Goal: Transaction & Acquisition: Purchase product/service

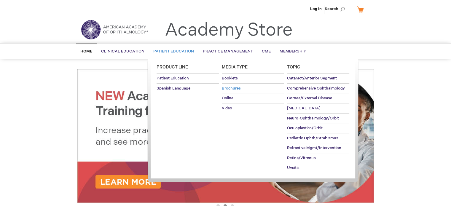
click at [237, 86] on span "Brochures" at bounding box center [231, 88] width 19 height 5
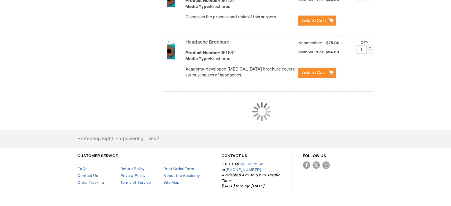
scroll to position [1187, 0]
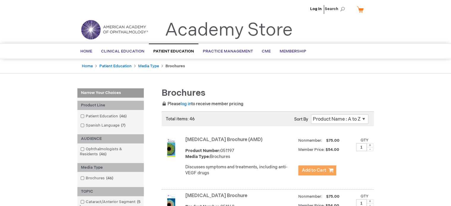
click at [316, 170] on span "Add to Cart" at bounding box center [314, 170] width 24 height 6
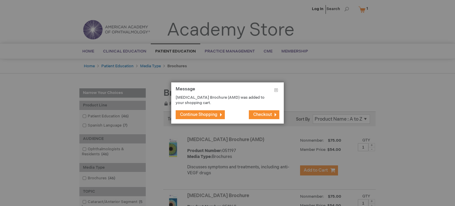
click at [217, 113] on span "Continue Shopping" at bounding box center [198, 114] width 37 height 5
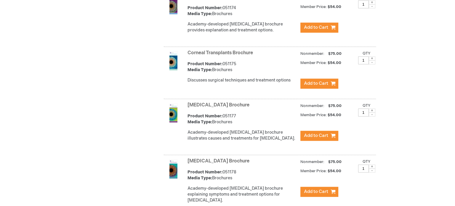
scroll to position [622, 0]
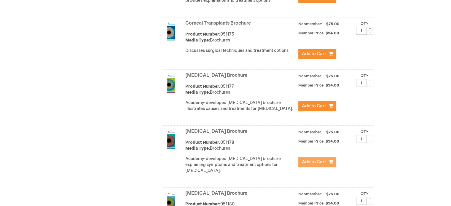
click at [308, 165] on span "Add to Cart" at bounding box center [314, 162] width 24 height 6
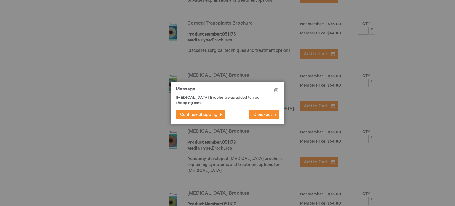
click at [256, 114] on span "Checkout" at bounding box center [262, 114] width 19 height 5
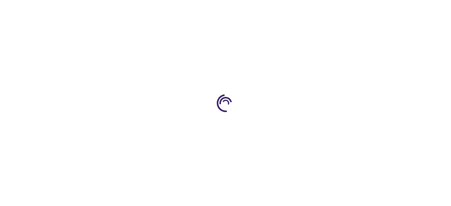
select select "US"
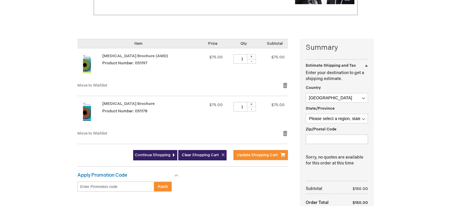
scroll to position [148, 0]
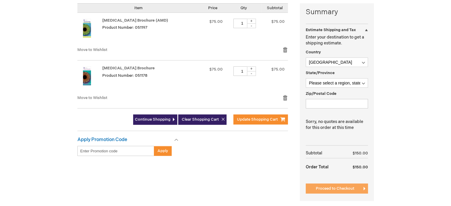
click at [338, 185] on button "Proceed to Checkout" at bounding box center [337, 188] width 62 height 10
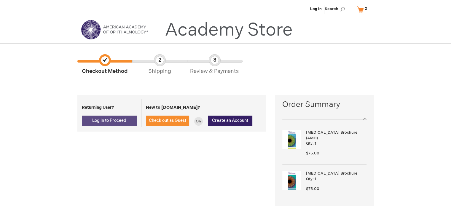
click at [114, 117] on button "Log In to Proceed" at bounding box center [109, 121] width 55 height 10
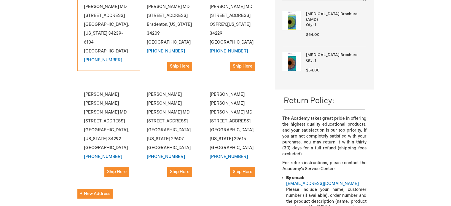
scroll to position [148, 0]
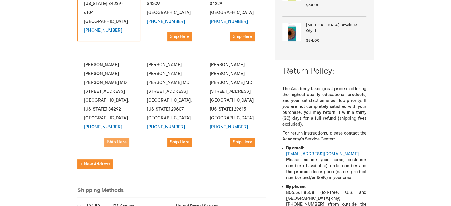
click at [119, 138] on button "Ship Here" at bounding box center [116, 142] width 25 height 9
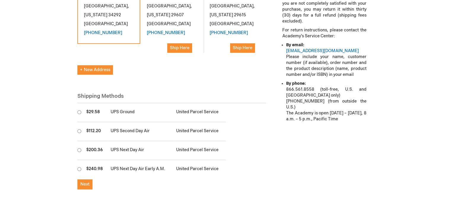
scroll to position [267, 0]
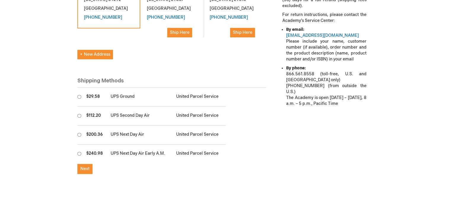
drag, startPoint x: 78, startPoint y: 69, endPoint x: 100, endPoint y: 73, distance: 21.7
click at [78, 95] on input "radio" at bounding box center [79, 97] width 4 height 4
radio input "true"
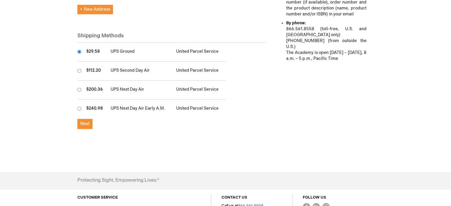
scroll to position [344, 0]
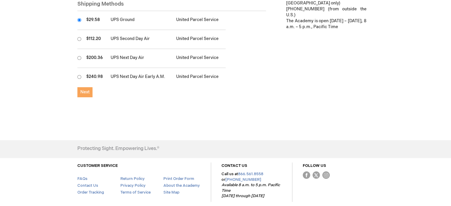
click at [86, 87] on button "Next" at bounding box center [84, 92] width 15 height 10
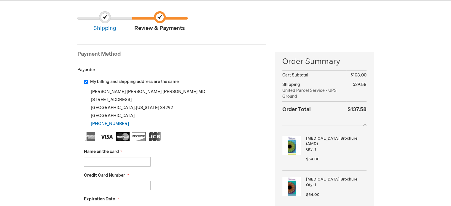
scroll to position [30, 0]
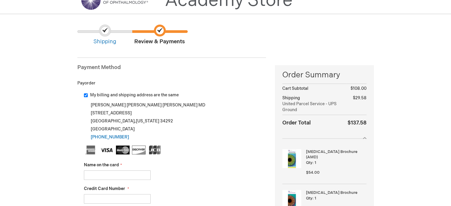
click at [86, 94] on input "My billing and shipping address are the same" at bounding box center [86, 95] width 4 height 4
checkbox input "false"
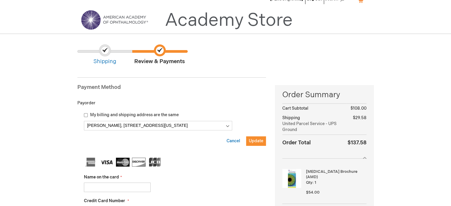
scroll to position [0, 0]
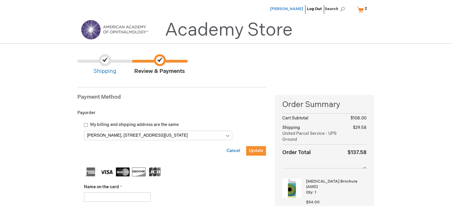
click at [282, 8] on span "Robert Friedman" at bounding box center [286, 9] width 33 height 5
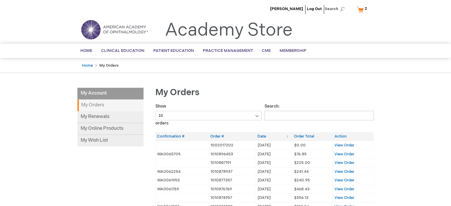
click at [103, 95] on li "My Account" at bounding box center [110, 94] width 66 height 12
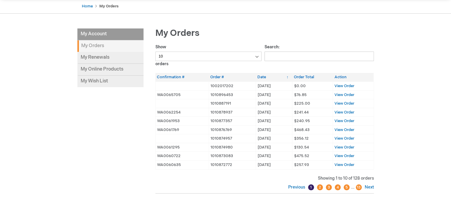
scroll to position [59, 0]
click at [348, 84] on span "View Order" at bounding box center [344, 86] width 20 height 5
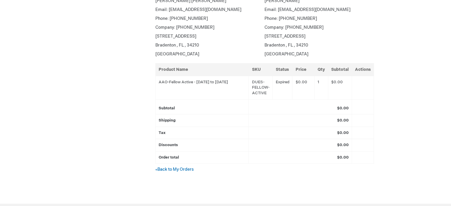
scroll to position [148, 0]
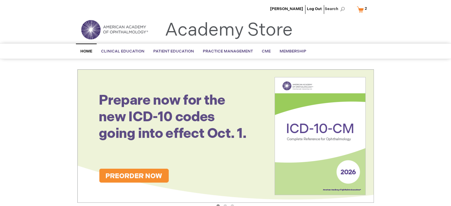
click at [360, 9] on link "My Cart 2 2 items" at bounding box center [362, 9] width 15 height 10
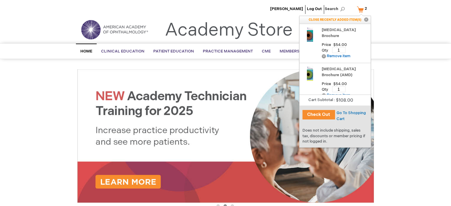
click at [318, 116] on button "Check Out" at bounding box center [318, 114] width 33 height 9
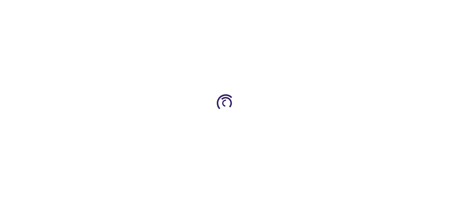
select select "US"
select select "18"
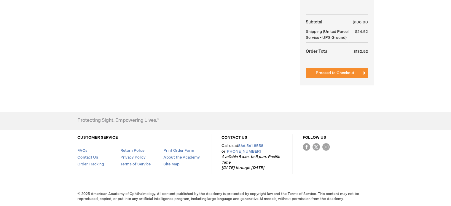
scroll to position [326, 0]
click at [344, 76] on button "Proceed to Checkout" at bounding box center [337, 73] width 62 height 10
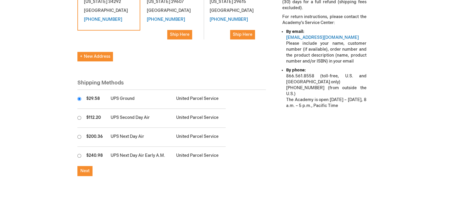
scroll to position [267, 0]
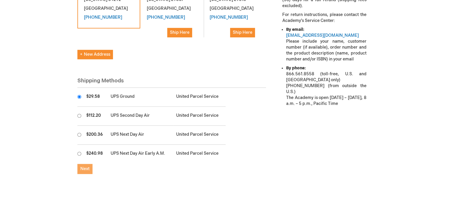
click at [84, 166] on span "Next" at bounding box center [84, 168] width 9 height 5
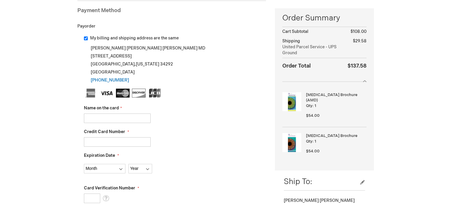
scroll to position [73, 0]
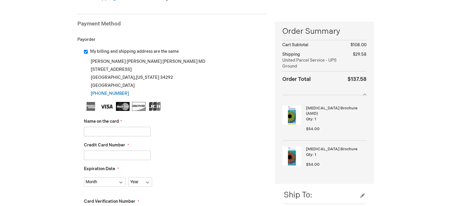
click at [86, 50] on input "My billing and shipping address are the same" at bounding box center [86, 52] width 4 height 4
checkbox input "false"
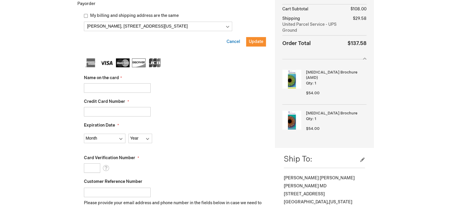
scroll to position [103, 0]
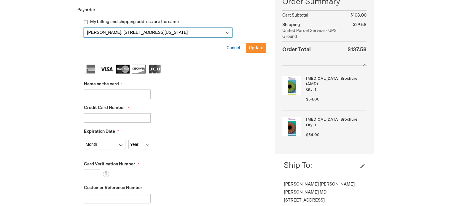
click at [229, 33] on select "[PERSON_NAME], [STREET_ADDRESS][US_STATE][GEOGRAPHIC_DATA][PERSON_NAME][STREET_…" at bounding box center [158, 32] width 148 height 9
select select
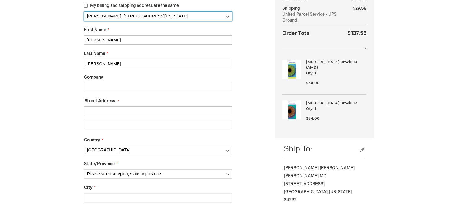
scroll to position [132, 0]
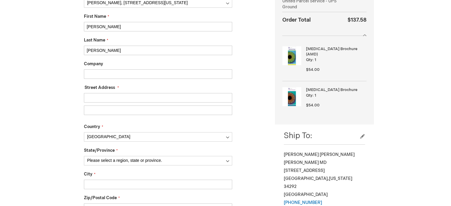
click at [110, 100] on input "Street Address: Line 1" at bounding box center [158, 97] width 148 height 9
type input "[STREET_ADDRESS]"
type input "Eye Health America"
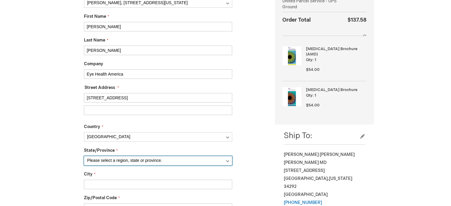
select select "54"
type input "[GEOGRAPHIC_DATA]"
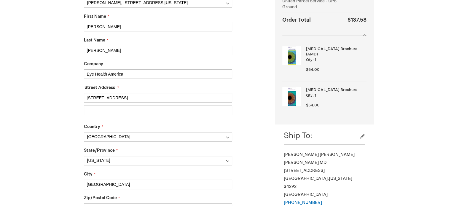
type input "29615"
type input "8649150332"
type input "cmitchell@eyehealthamerica.com"
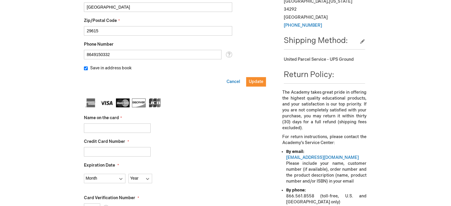
scroll to position [310, 0]
click at [254, 83] on span "Update" at bounding box center [256, 81] width 15 height 5
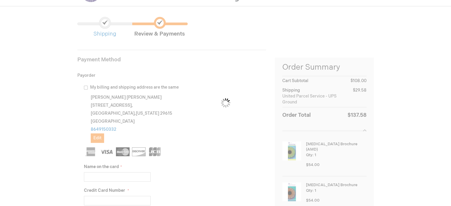
scroll to position [0, 0]
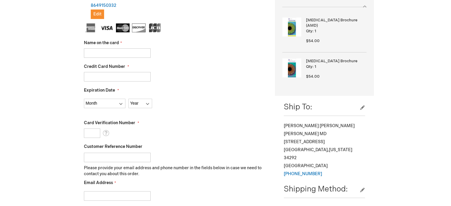
scroll to position [148, 0]
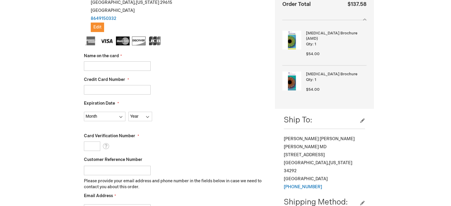
click at [119, 70] on input "Name on the card" at bounding box center [117, 65] width 67 height 9
type input "[PERSON_NAME]"
type input "[CREDIT_CARD_NUMBER]"
select select "1"
select select "2029"
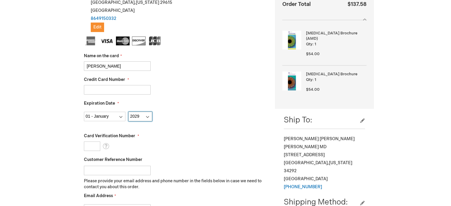
type input "957"
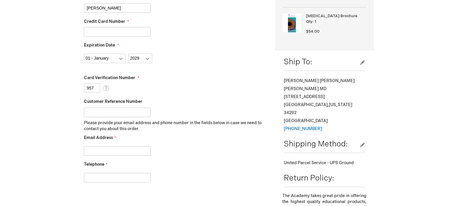
scroll to position [207, 0]
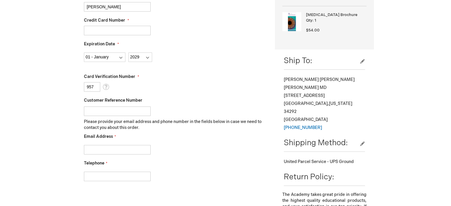
click at [117, 156] on fieldset "Name on the card [PERSON_NAME] Credit Card Number [CREDIT_CARD_NUMBER] Expirati…" at bounding box center [175, 82] width 182 height 210
click at [117, 153] on input "Email Address" at bounding box center [117, 149] width 67 height 9
type input "dboucher@eyehealthamerica.com"
click at [98, 173] on input "Telephone" at bounding box center [117, 176] width 67 height 9
type input "4136263453"
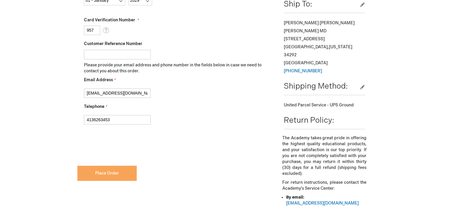
scroll to position [267, 0]
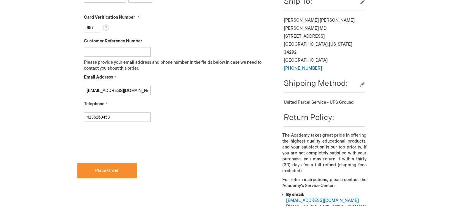
checkbox input "true"
click at [118, 168] on span "Place Order" at bounding box center [107, 170] width 24 height 5
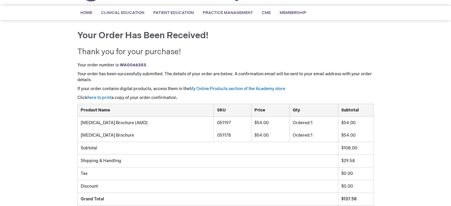
scroll to position [48, 0]
